Goal: Book appointment/travel/reservation

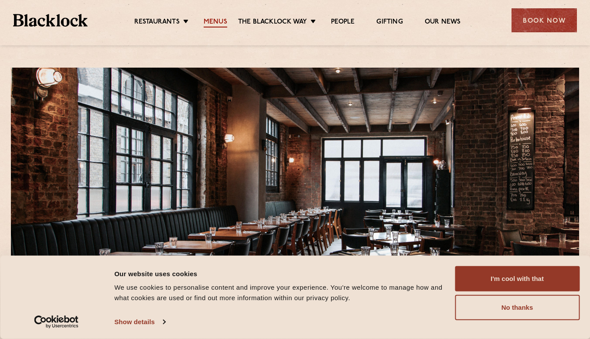
click at [215, 18] on link "Menus" at bounding box center [215, 23] width 24 height 10
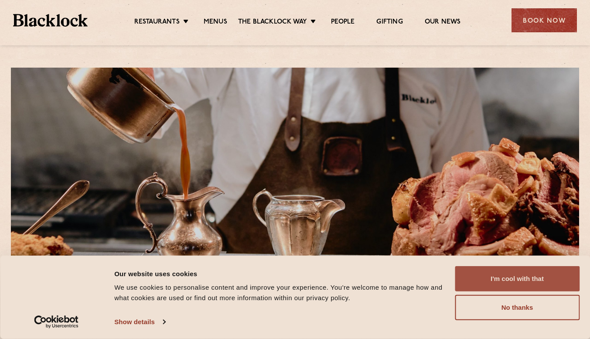
click at [501, 273] on button "I'm cool with that" at bounding box center [516, 278] width 125 height 25
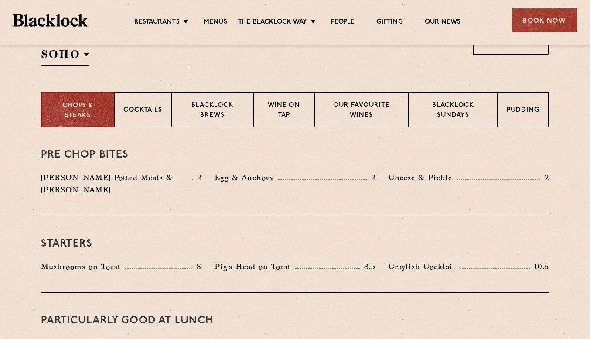
scroll to position [312, 0]
click at [461, 107] on p "Blacklock Sundays" at bounding box center [452, 110] width 71 height 20
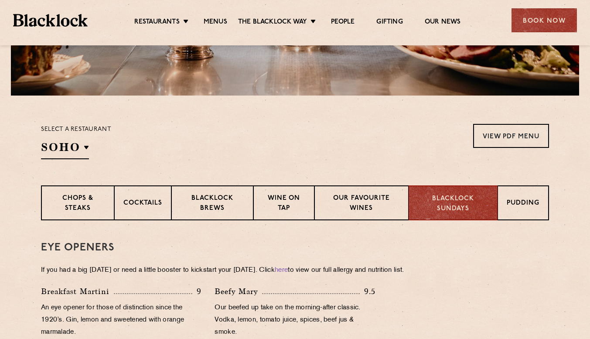
scroll to position [218, 0]
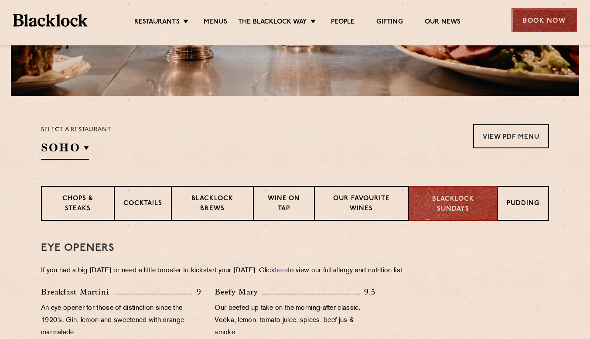
click at [551, 20] on div "Book Now" at bounding box center [543, 20] width 65 height 24
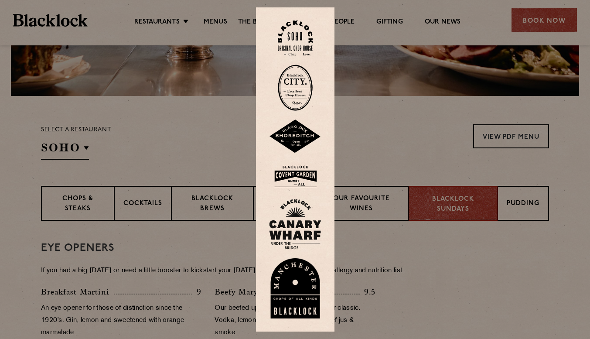
click at [301, 139] on img at bounding box center [295, 136] width 52 height 34
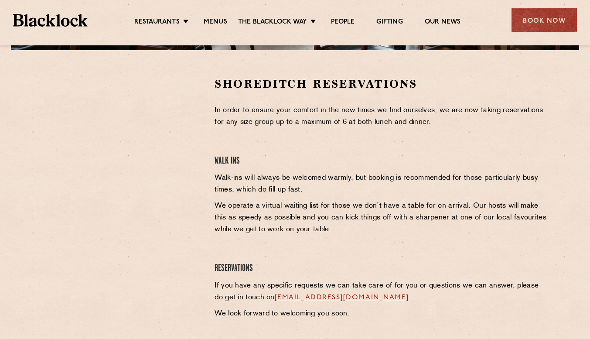
scroll to position [299, 0]
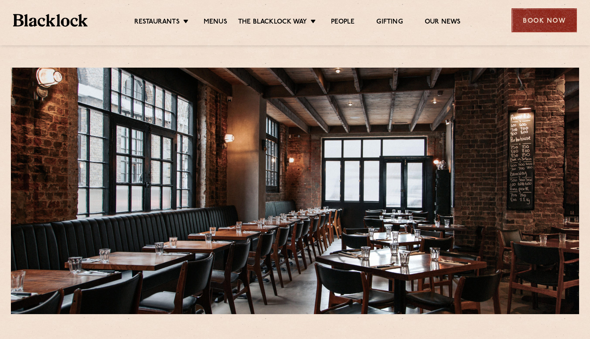
click at [524, 27] on div "Book Now" at bounding box center [543, 20] width 65 height 24
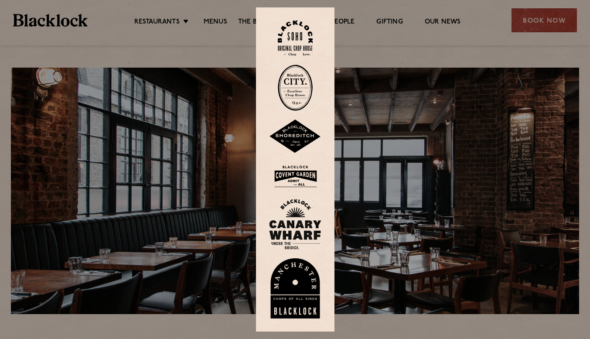
click at [297, 140] on img at bounding box center [295, 136] width 52 height 34
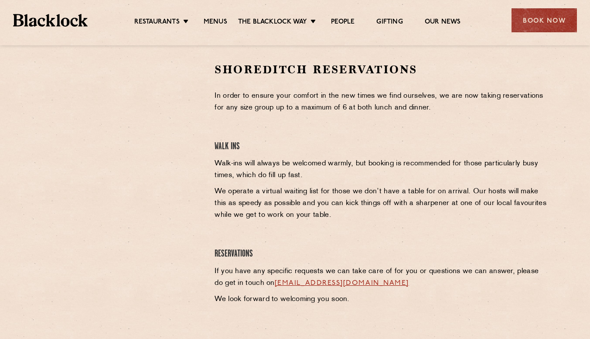
scroll to position [278, 0]
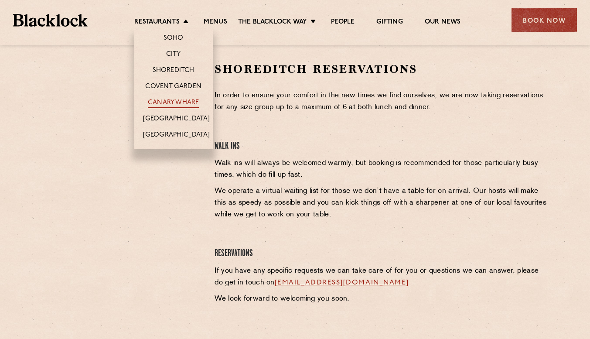
click at [176, 101] on link "Canary Wharf" at bounding box center [173, 103] width 51 height 10
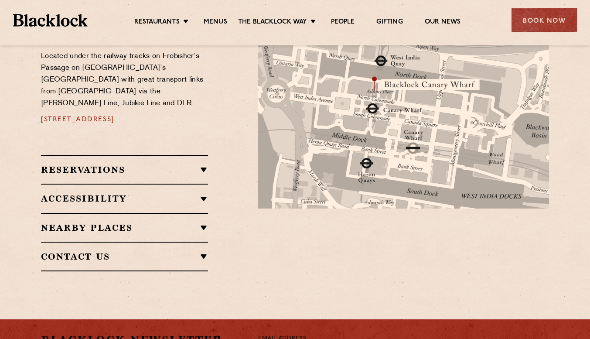
scroll to position [513, 0]
